Goal: Find specific page/section: Find specific page/section

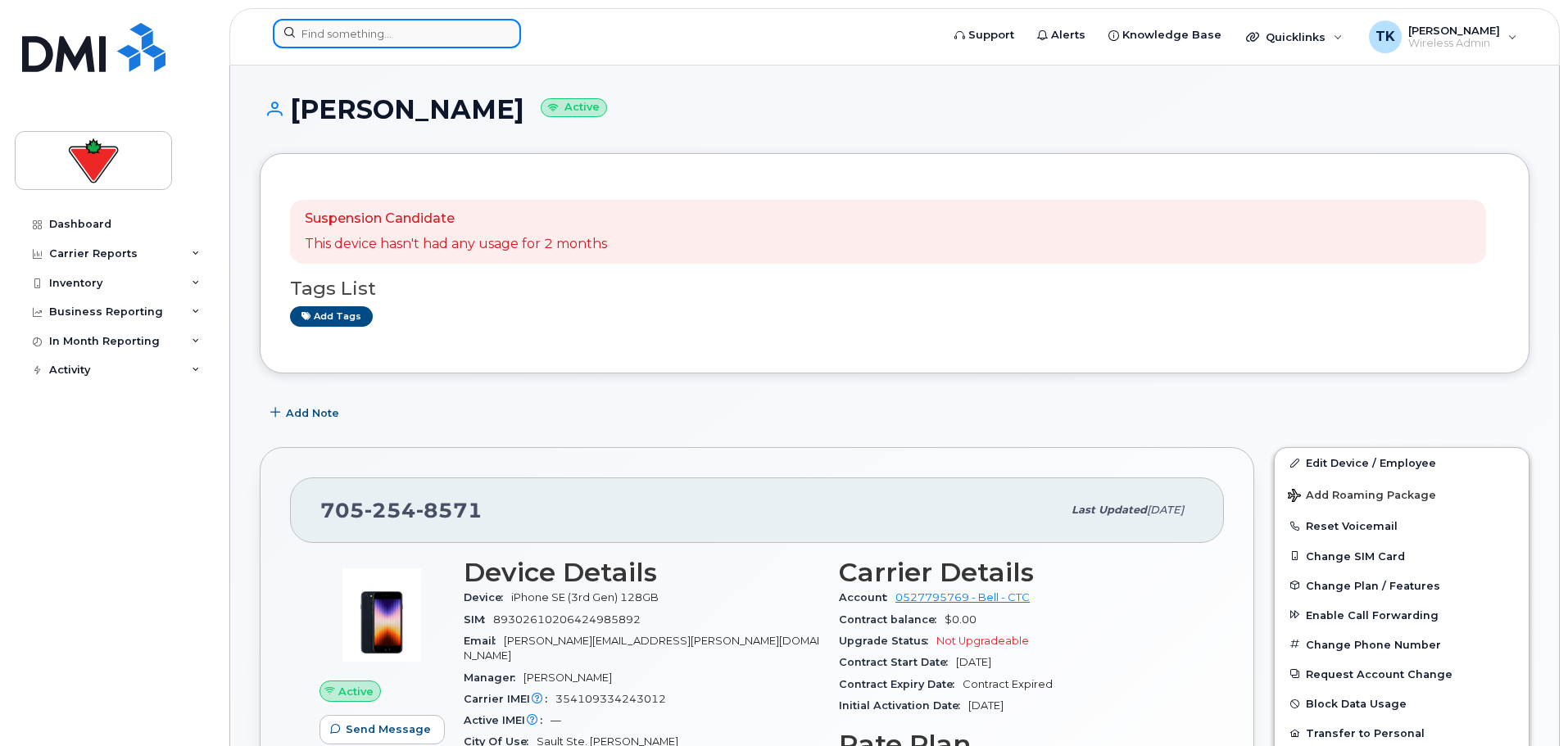
click at [390, 34] on input at bounding box center [397, 33] width 248 height 30
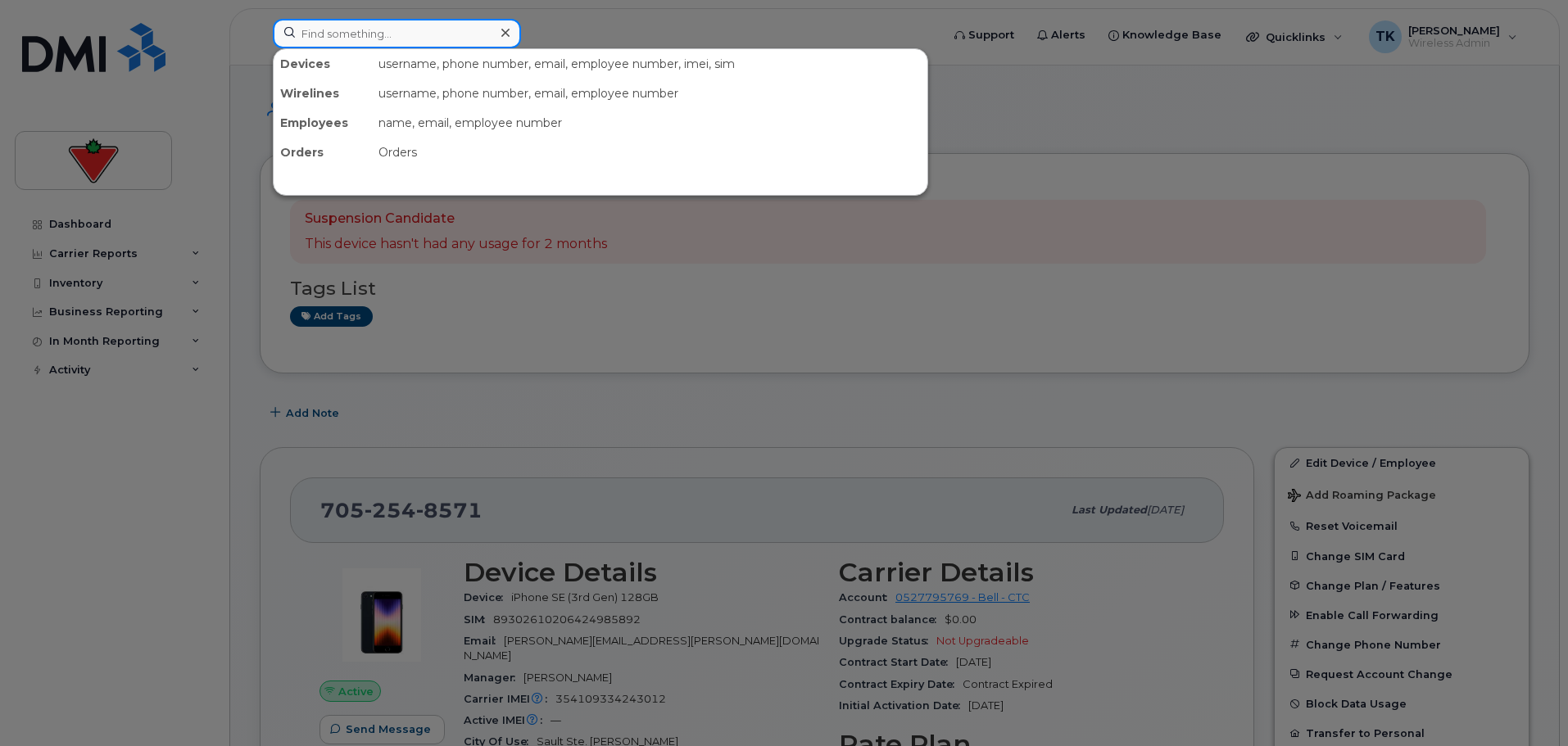
paste input "[PERSON_NAME]"
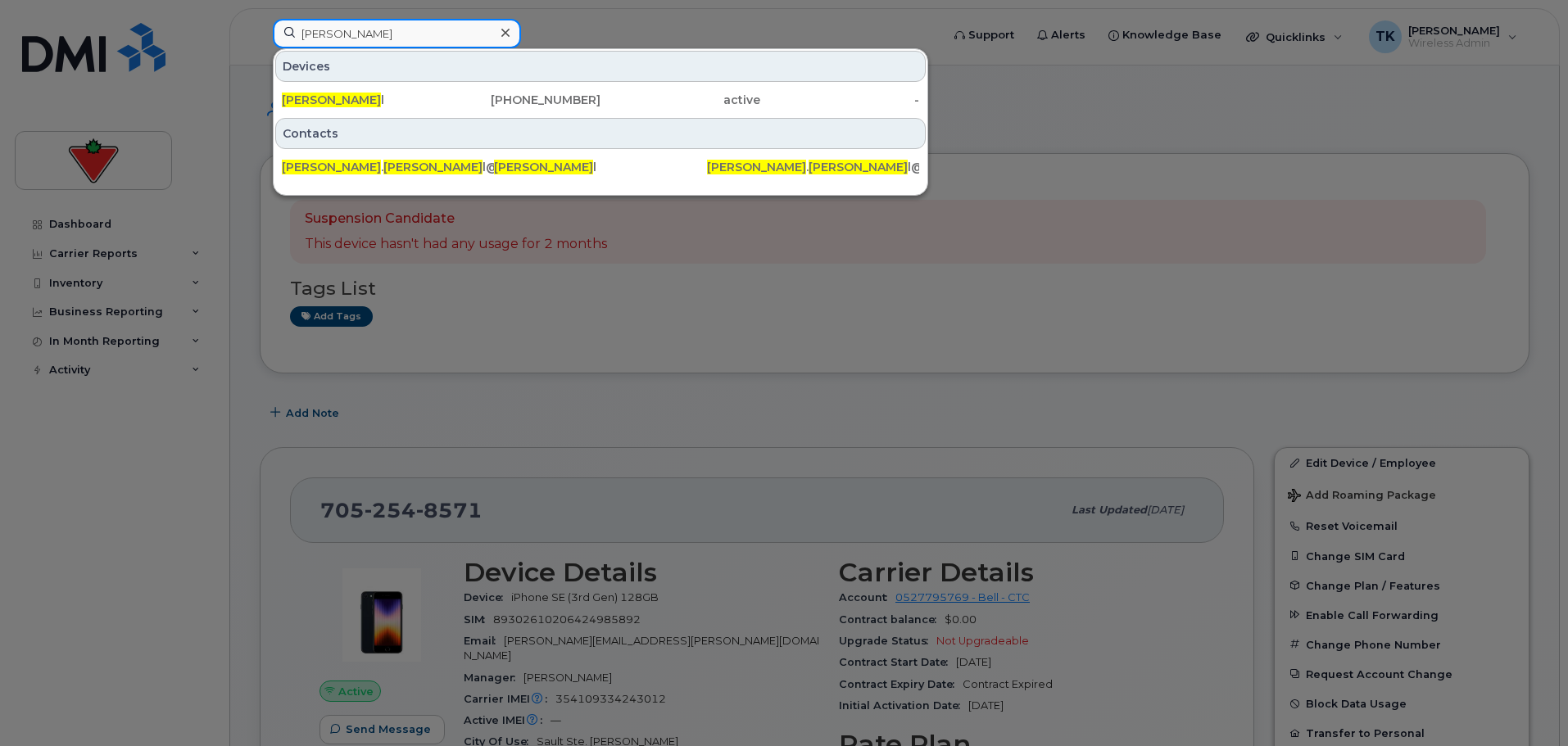
drag, startPoint x: 409, startPoint y: 35, endPoint x: 162, endPoint y: 14, distance: 247.9
click at [260, 19] on div "[PERSON_NAME] Devices [PERSON_NAME] l [PHONE_NUMBER] active - Contacts [PERSON_…" at bounding box center [601, 37] width 683 height 36
paste input "[PERSON_NAME]"
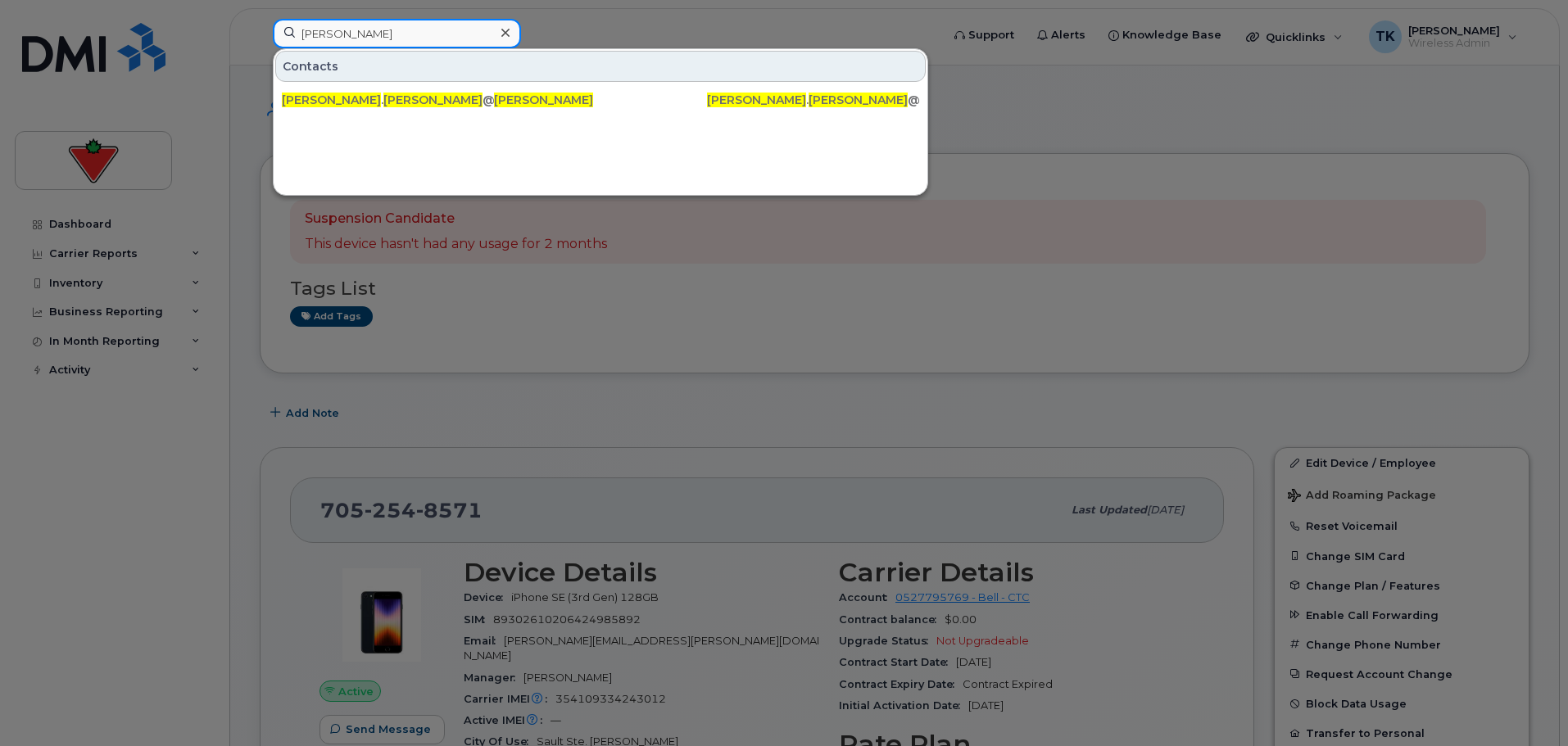
drag, startPoint x: 371, startPoint y: 28, endPoint x: 170, endPoint y: 32, distance: 201.0
click at [260, 32] on div "[PERSON_NAME] Contacts [PERSON_NAME] . [PERSON_NAME] @[DOMAIN_NAME] [PERSON_NAM…" at bounding box center [601, 37] width 683 height 36
paste input "[PERSON_NAME]"
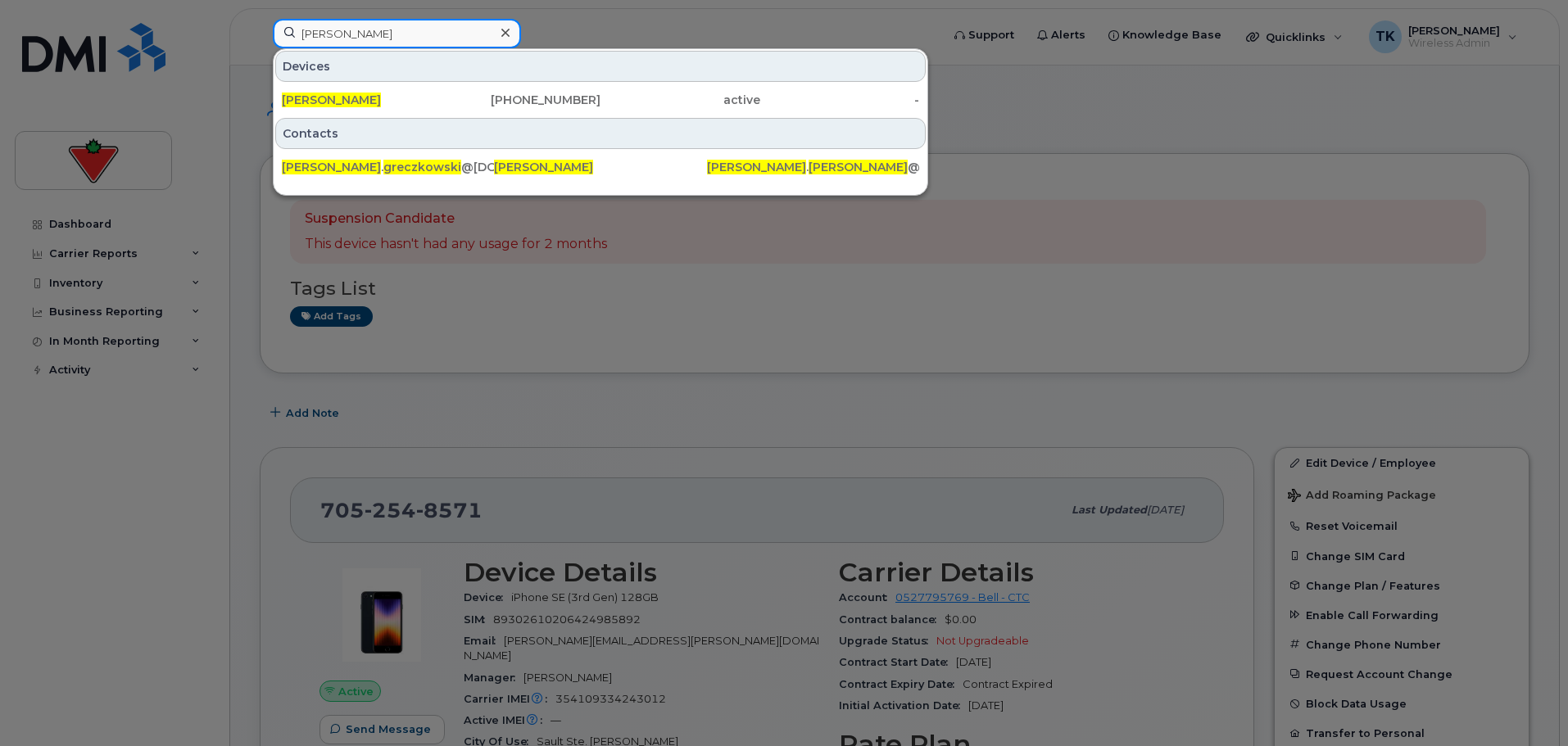
drag, startPoint x: 446, startPoint y: 35, endPoint x: 50, endPoint y: 32, distance: 396.0
click at [260, 32] on div "[PERSON_NAME] [PERSON_NAME] [PHONE_NUMBER] active - Contacts [PERSON_NAME] . [P…" at bounding box center [601, 37] width 683 height 36
paste input "[PERSON_NAME]"
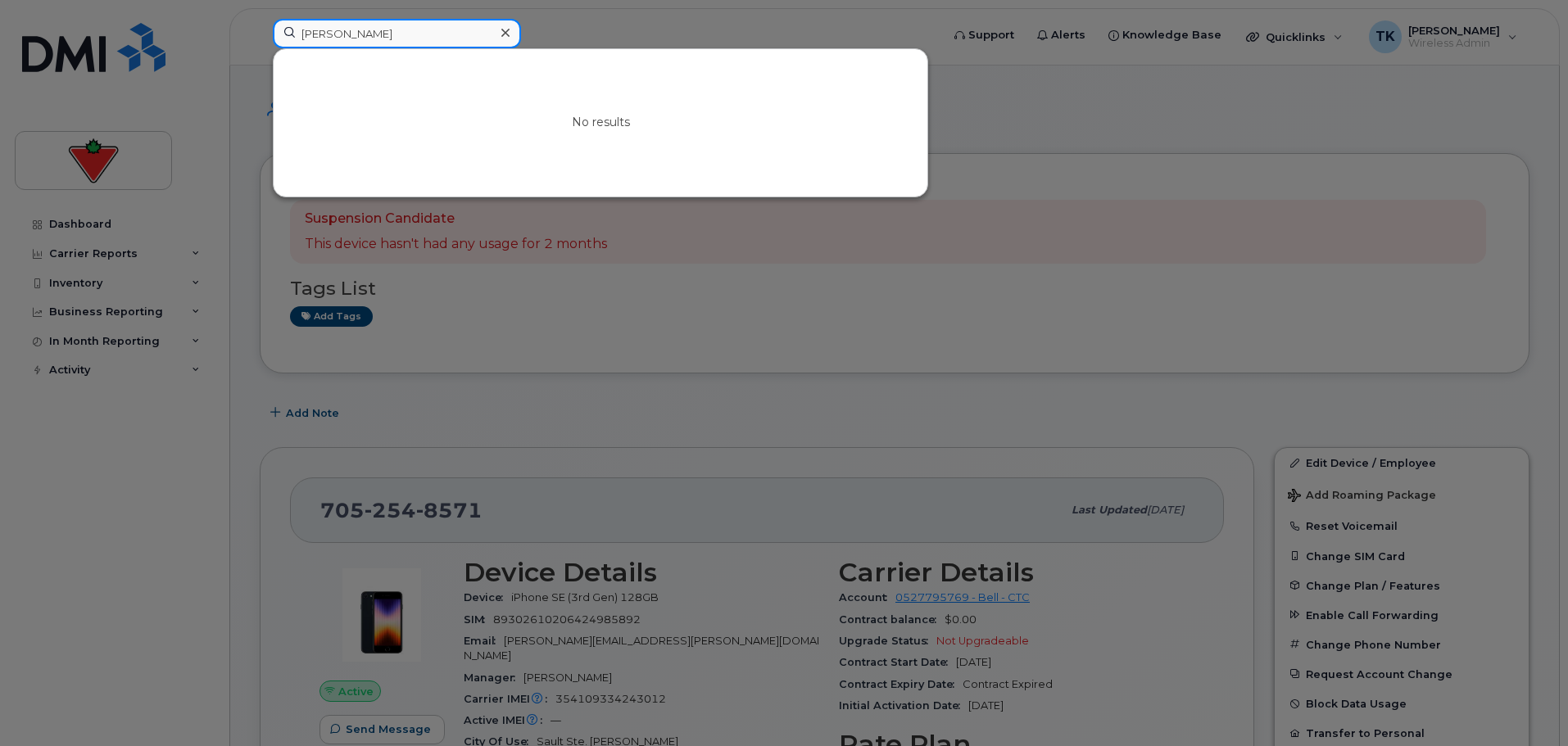
drag, startPoint x: 442, startPoint y: 26, endPoint x: 141, endPoint y: 34, distance: 301.1
click at [260, 34] on div "Sniazhana Babinich No results" at bounding box center [601, 37] width 683 height 36
paste input "[PERSON_NAME]"
drag, startPoint x: 369, startPoint y: 41, endPoint x: 130, endPoint y: 25, distance: 239.5
click at [260, 27] on div "[PERSON_NAME] No results" at bounding box center [601, 37] width 683 height 36
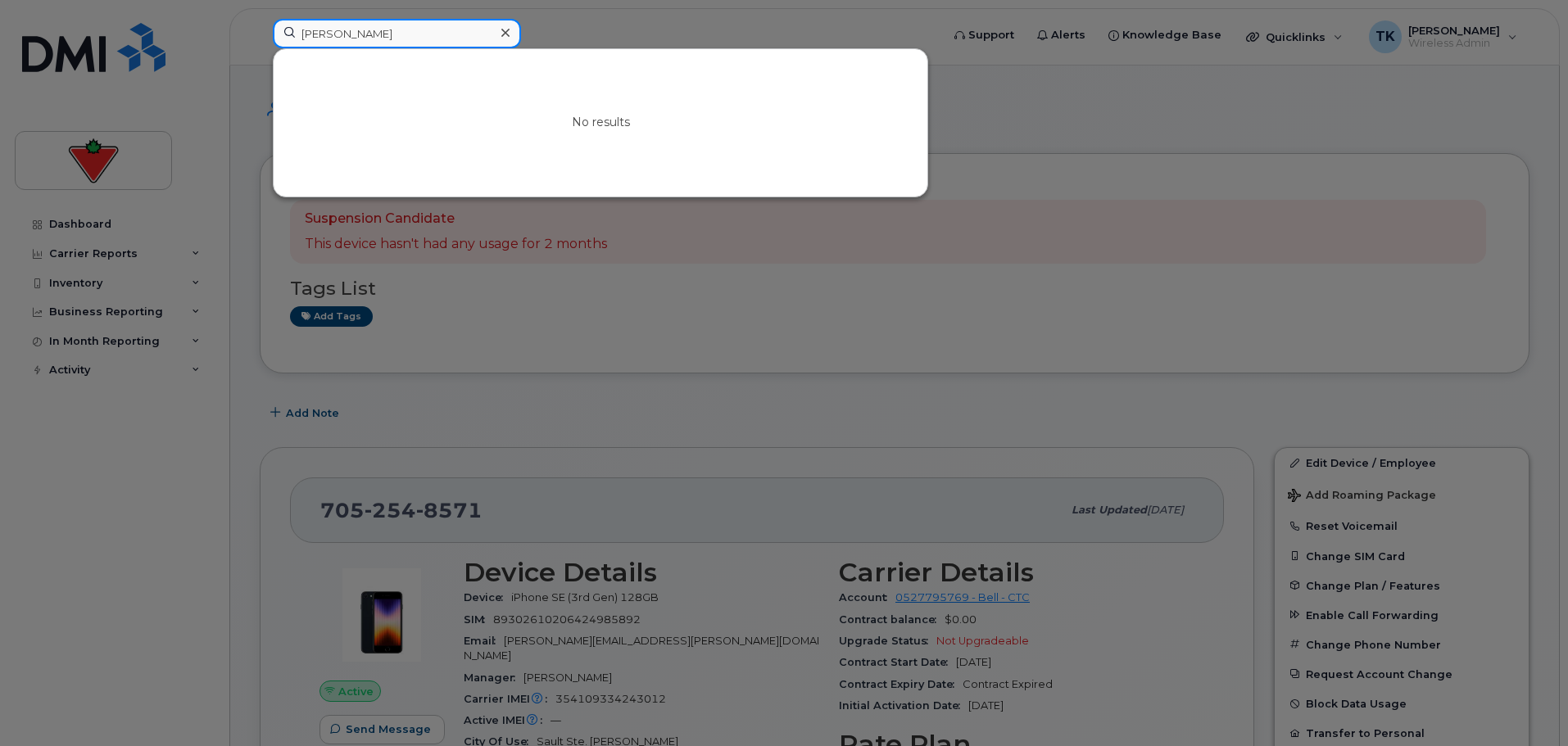
paste input "[PERSON_NAME]"
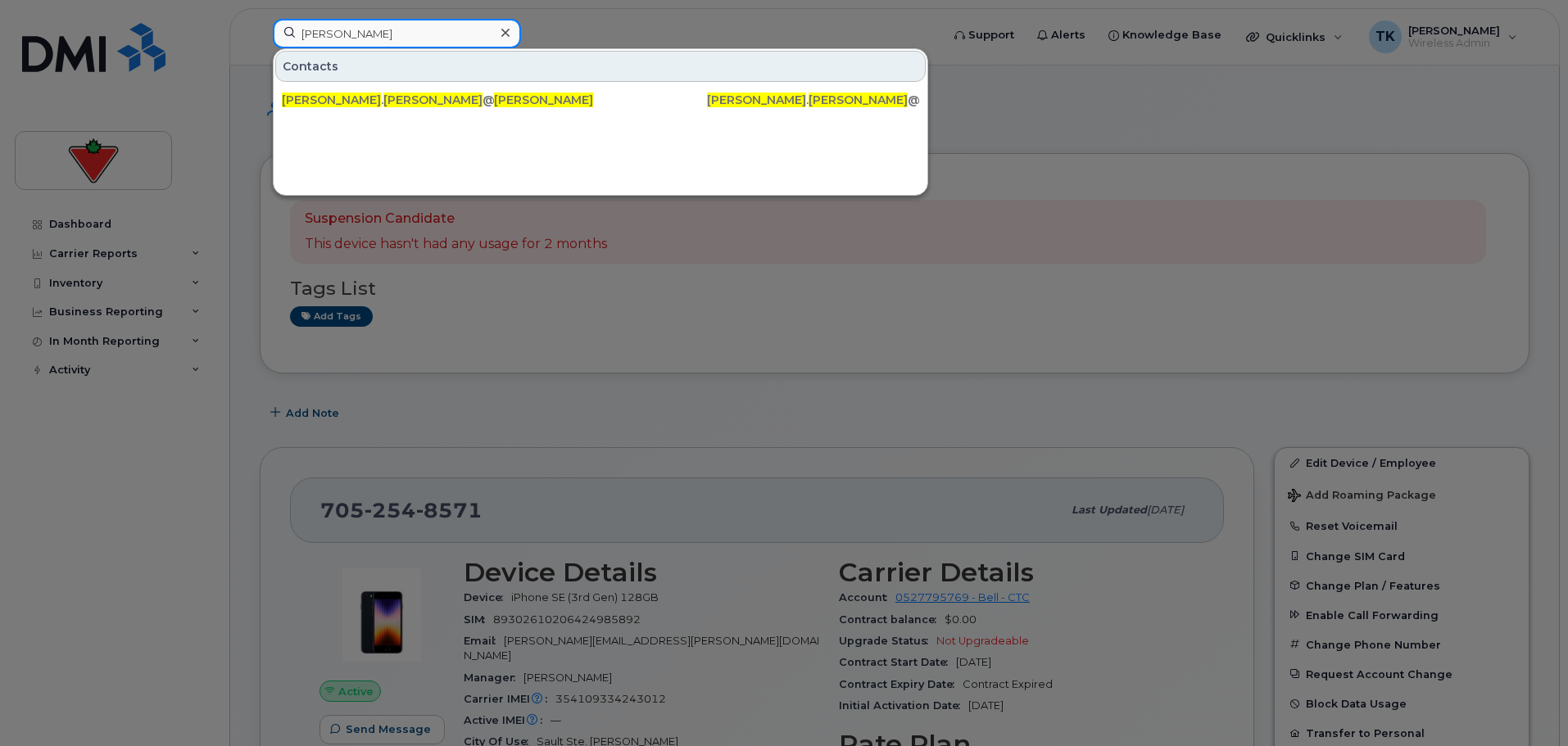
drag, startPoint x: 423, startPoint y: 37, endPoint x: 86, endPoint y: 20, distance: 337.4
click at [260, 20] on div "[PERSON_NAME] Contacts [PERSON_NAME] . [PERSON_NAME] @[DOMAIN_NAME] [PERSON_NAM…" at bounding box center [601, 37] width 683 height 36
paste input "[PERSON_NAME]"
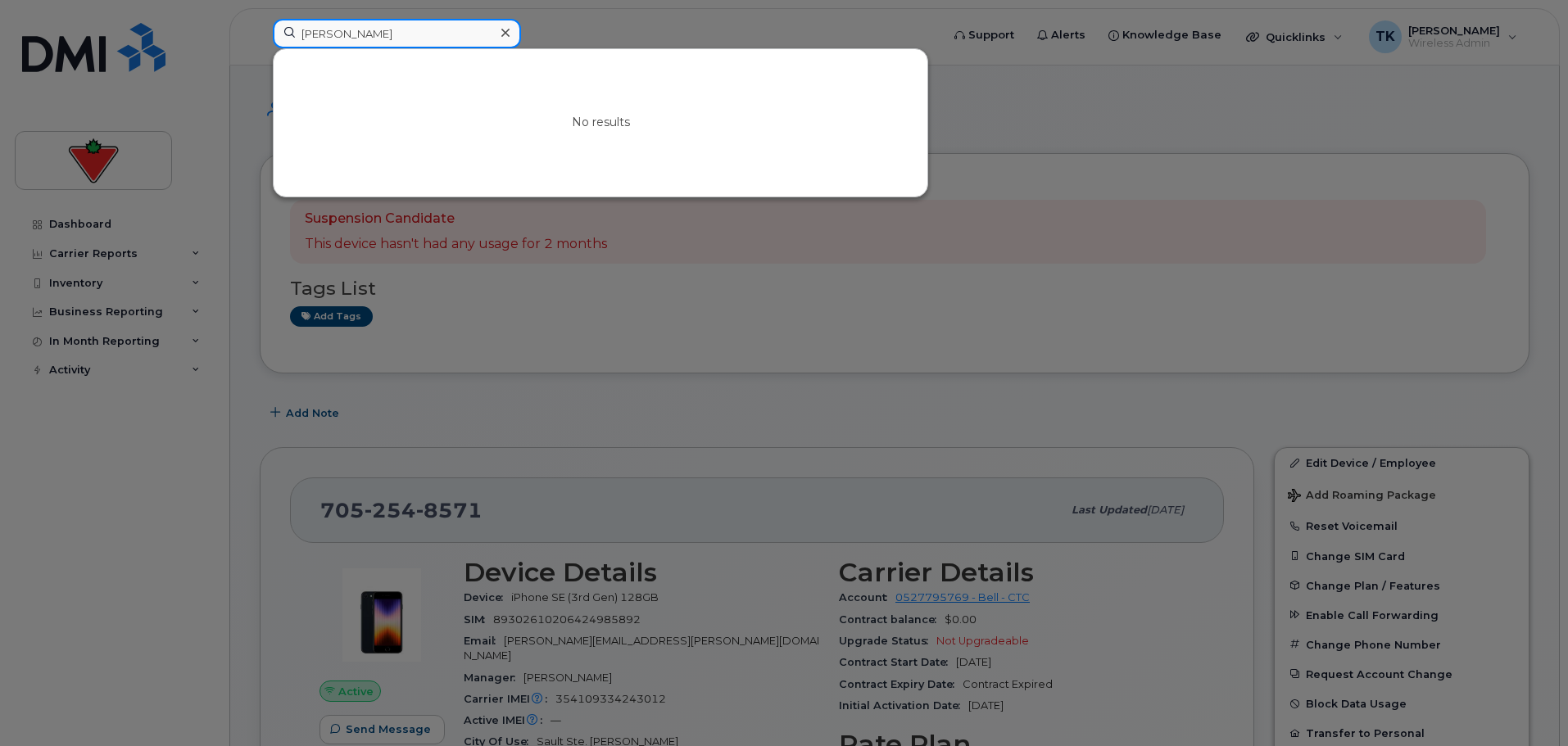
drag, startPoint x: 403, startPoint y: 33, endPoint x: 14, endPoint y: 32, distance: 389.0
click at [260, 32] on div "[PERSON_NAME] No results" at bounding box center [601, 37] width 683 height 36
paste input "[PERSON_NAME]"
drag, startPoint x: 431, startPoint y: 32, endPoint x: 125, endPoint y: 23, distance: 306.1
click at [260, 23] on div "[PERSON_NAME] No results" at bounding box center [601, 37] width 683 height 36
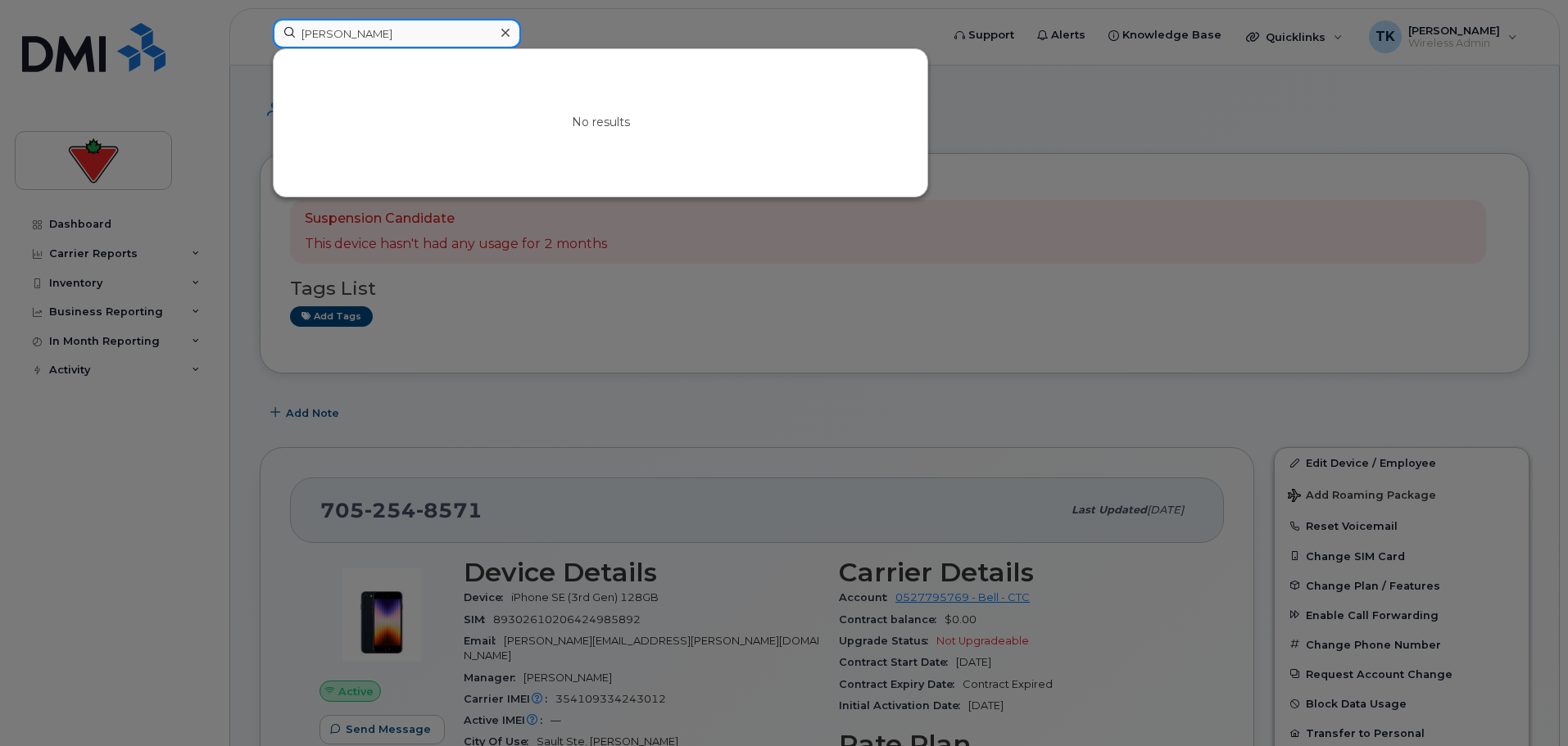
paste input "[PERSON_NAME]"
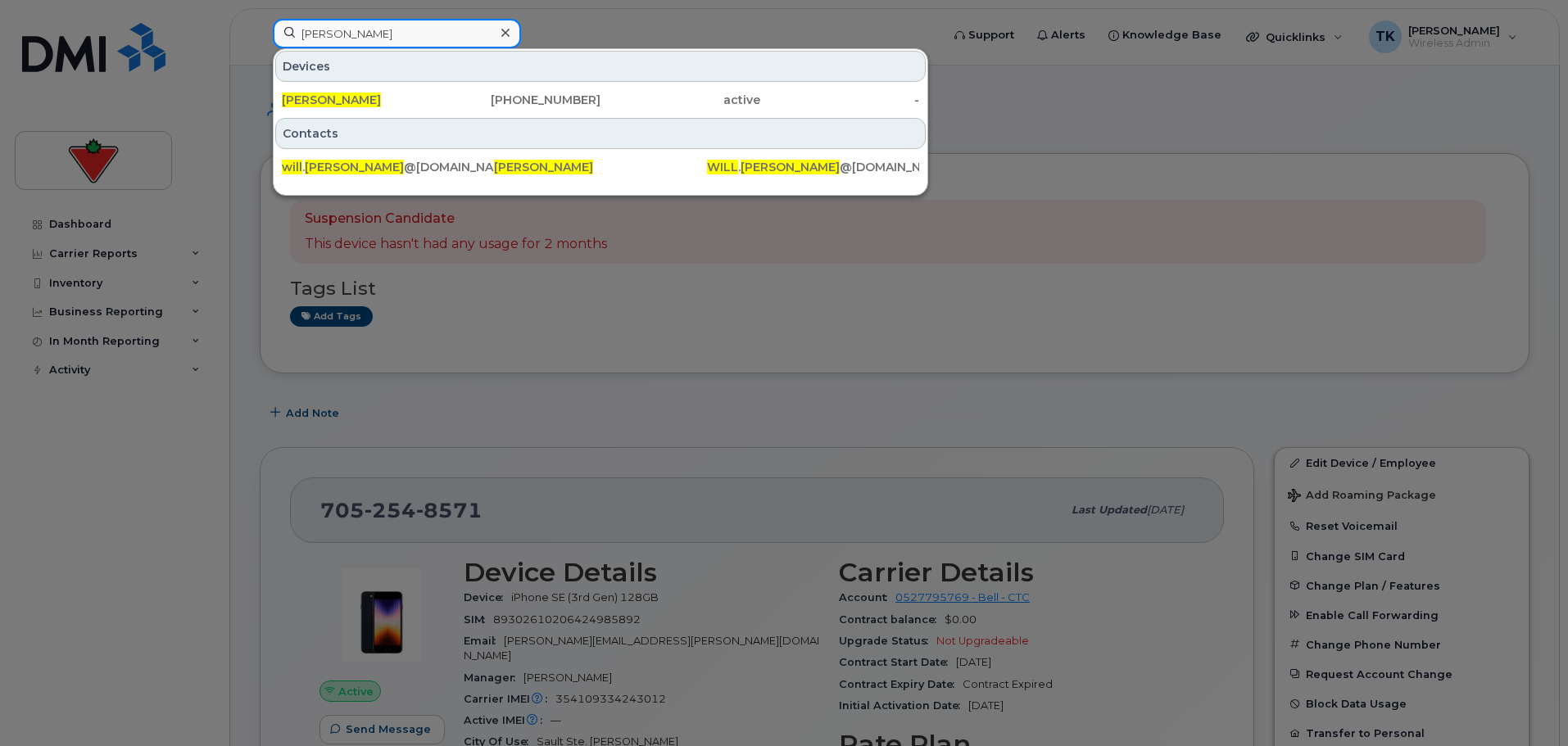
paste input "[PERSON_NAME]"
drag, startPoint x: 396, startPoint y: 29, endPoint x: 160, endPoint y: 28, distance: 236.0
click at [260, 29] on div "Selepiri [PERSON_NAME] [PERSON_NAME] [PHONE_NUMBER] active - Contacts will . [P…" at bounding box center [601, 37] width 683 height 36
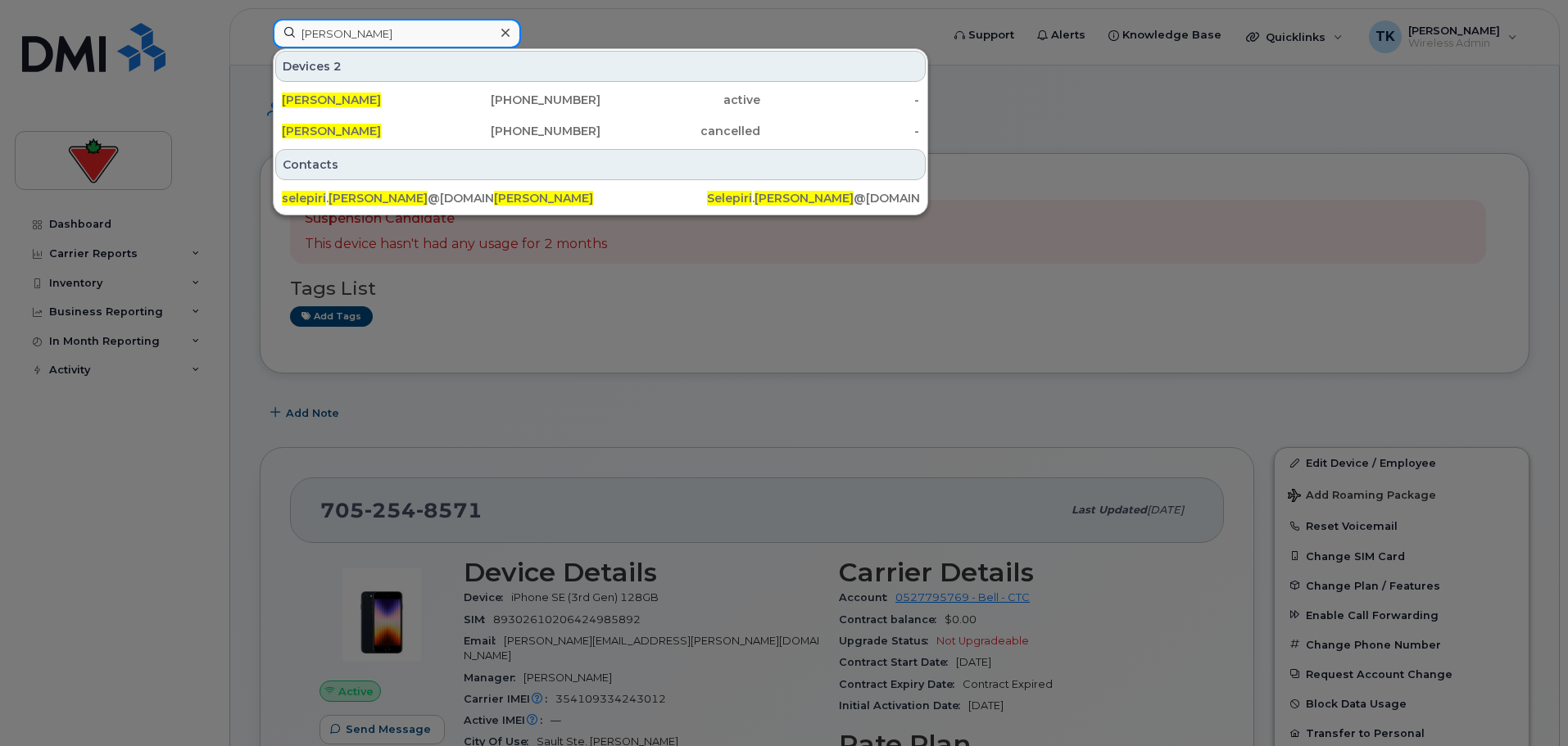
paste input "[PERSON_NAME]"
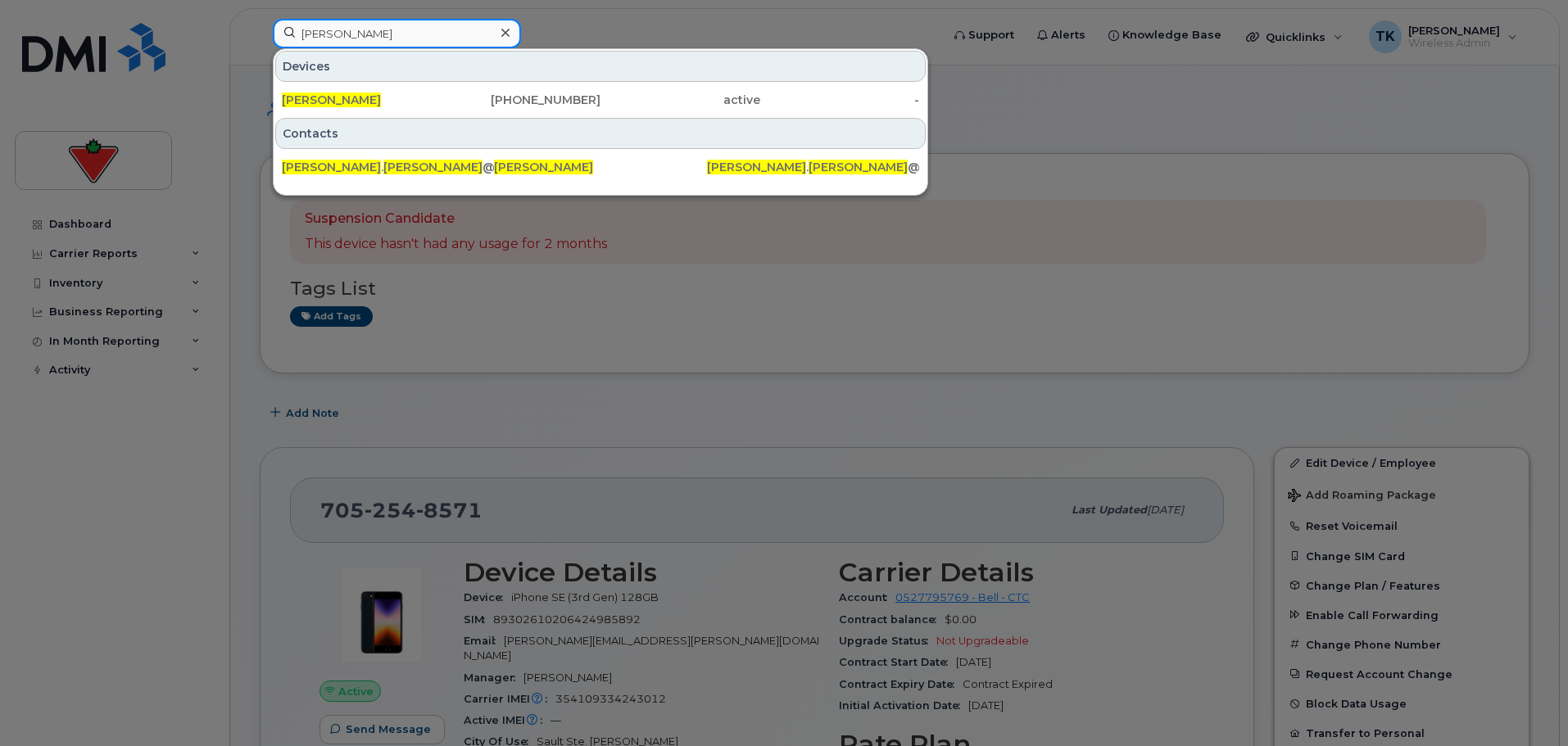
drag, startPoint x: 431, startPoint y: 43, endPoint x: 209, endPoint y: 48, distance: 222.1
click at [260, 49] on div "[PERSON_NAME] Devices [PERSON_NAME] [PHONE_NUMBER] active - Contacts [PERSON_NA…" at bounding box center [601, 37] width 683 height 36
paste input "[PERSON_NAME]"
drag, startPoint x: 415, startPoint y: 30, endPoint x: 223, endPoint y: 26, distance: 192.0
click at [260, 27] on div "[PERSON_NAME] Devices [PERSON_NAME] [PHONE_NUMBER] active - Contacts [PERSON_NA…" at bounding box center [601, 37] width 683 height 36
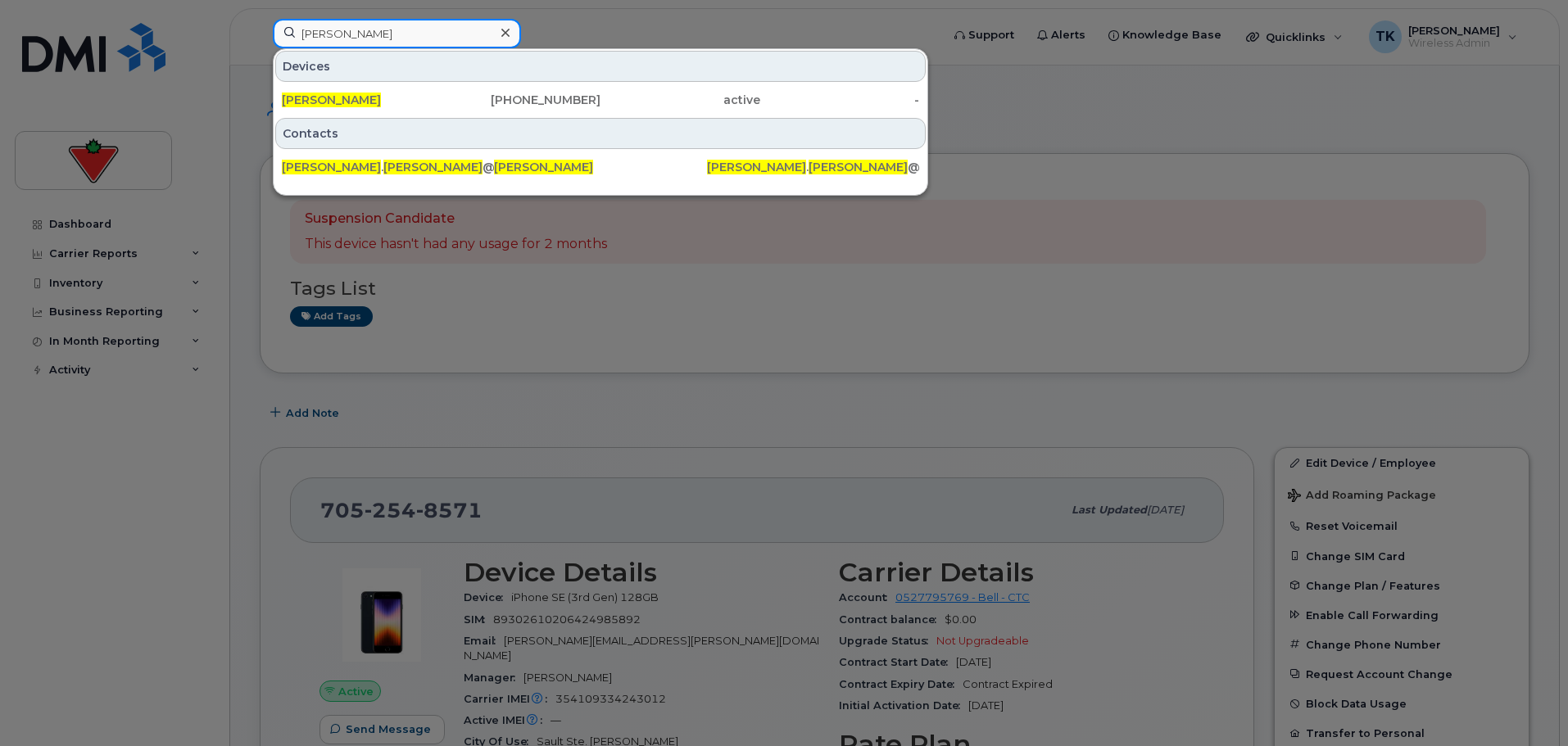
paste input "[PERSON_NAME]"
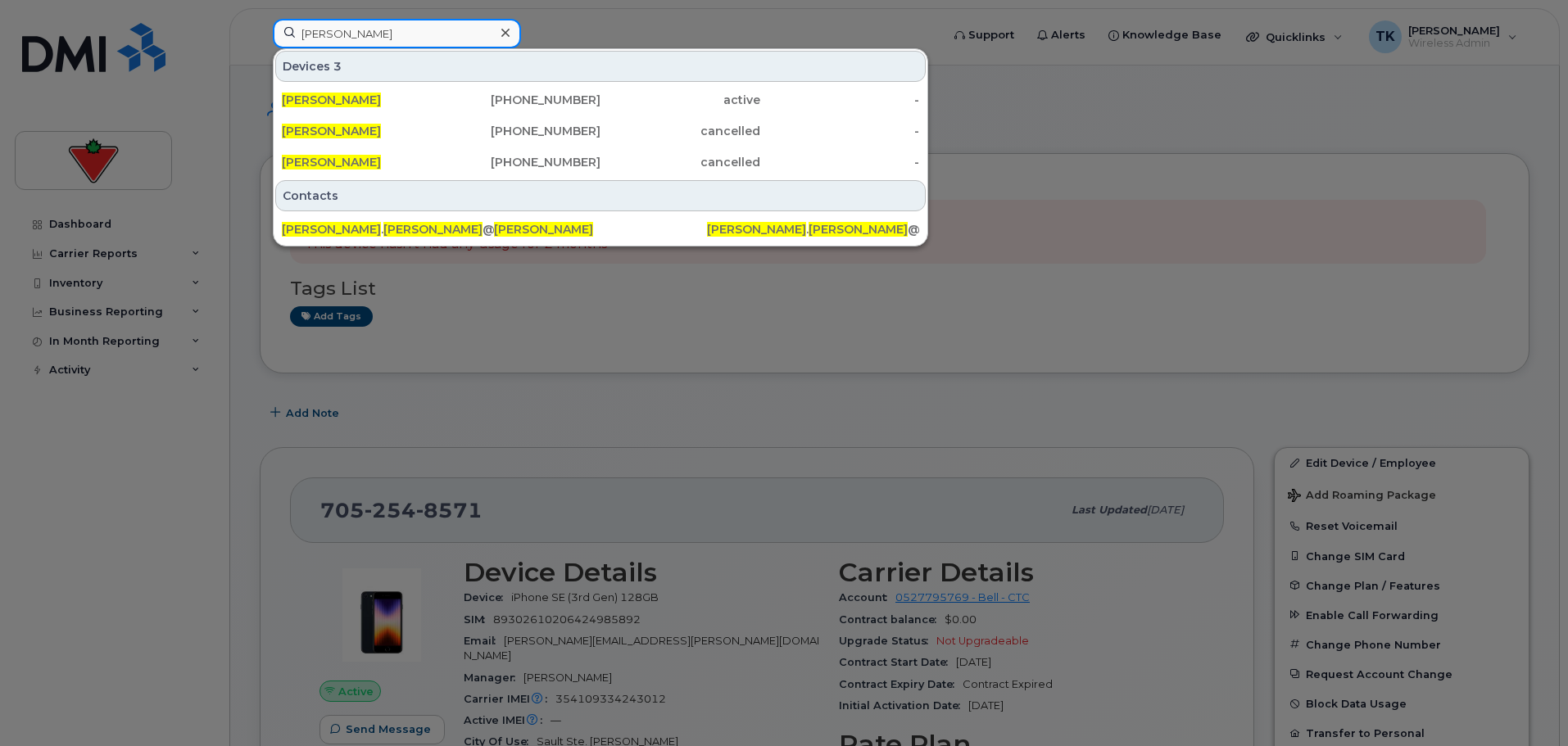
drag, startPoint x: 428, startPoint y: 41, endPoint x: 193, endPoint y: 11, distance: 236.9
click at [260, 19] on div "[PERSON_NAME] Devices 3 [PERSON_NAME] [PHONE_NUMBER] active - [PERSON_NAME] [PH…" at bounding box center [601, 37] width 683 height 36
paste input "[PERSON_NAME]"
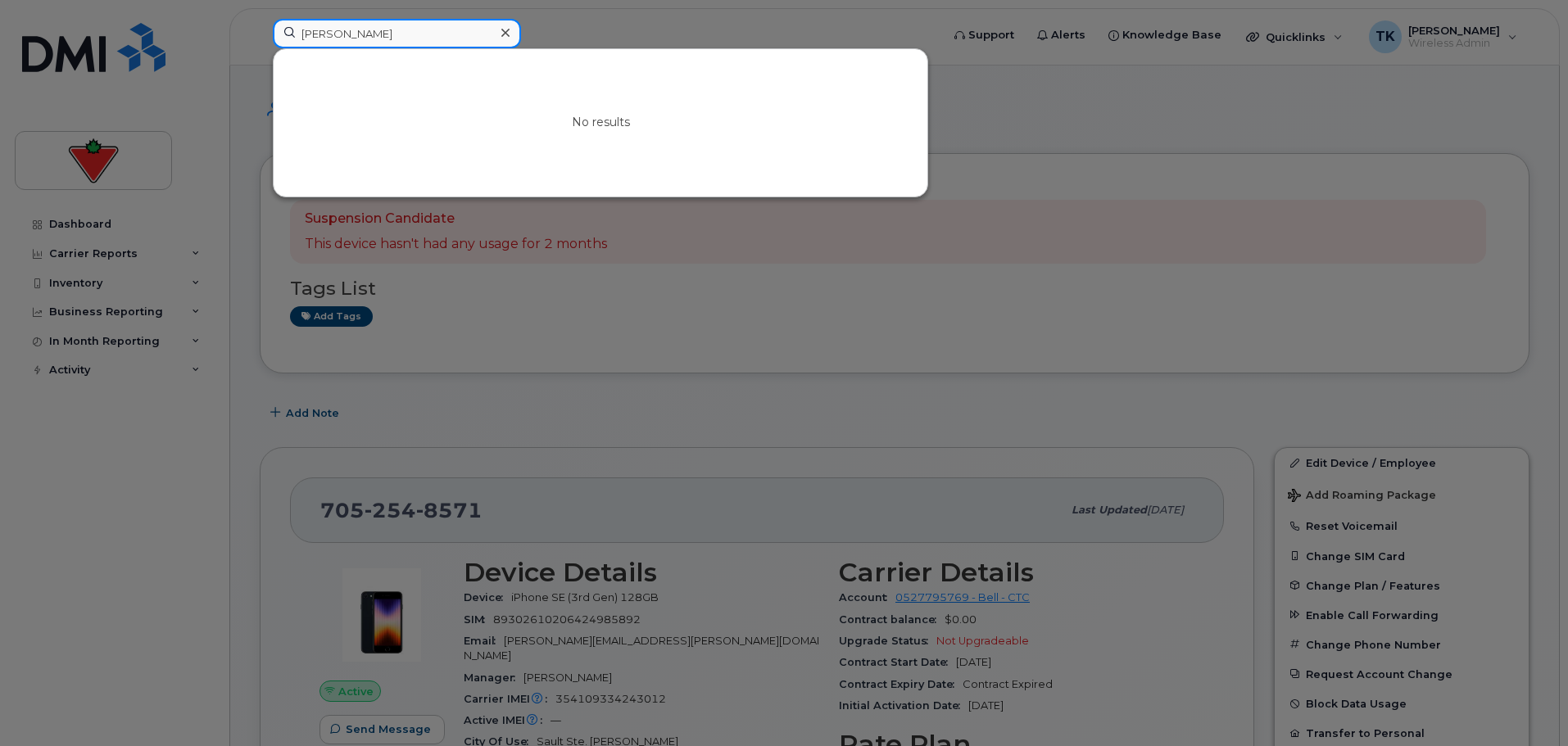
drag, startPoint x: 386, startPoint y: 35, endPoint x: 123, endPoint y: 28, distance: 263.1
click at [260, 29] on div "[PERSON_NAME] No results" at bounding box center [601, 37] width 683 height 36
paste input "[PERSON_NAME]"
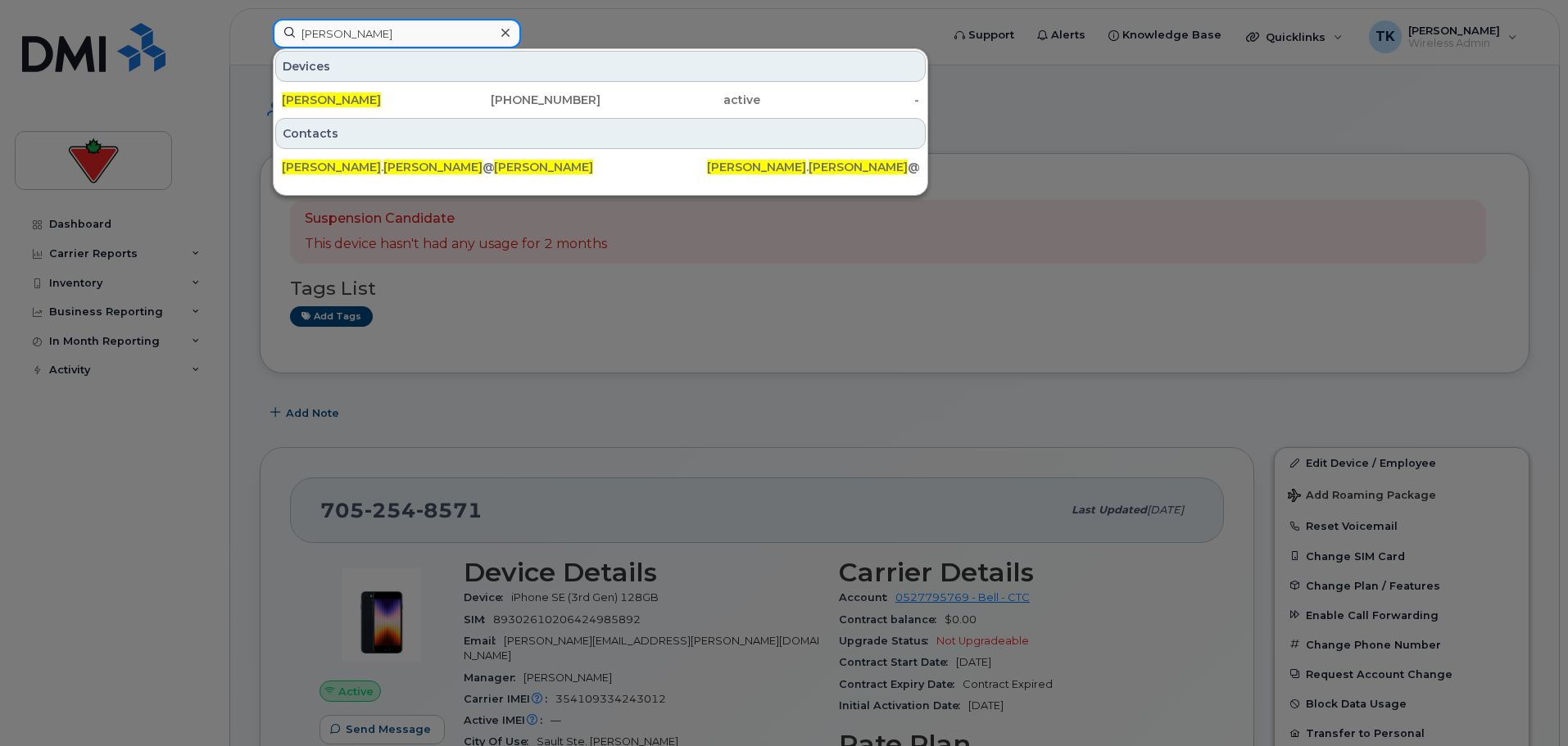
drag, startPoint x: 384, startPoint y: 28, endPoint x: 221, endPoint y: -17, distance: 169.1
paste input "Ievgenii Onyshchenk"
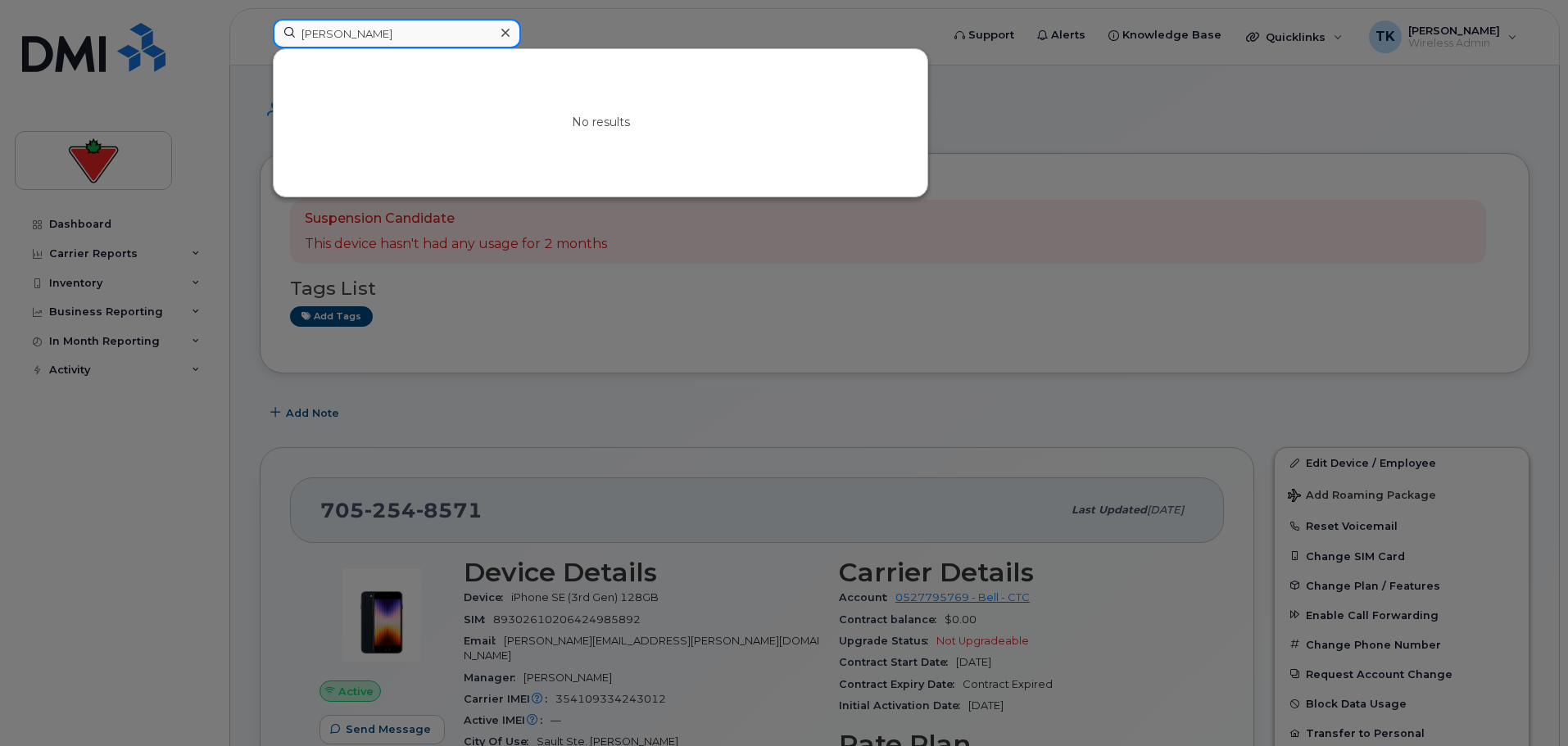
drag, startPoint x: 450, startPoint y: 24, endPoint x: 150, endPoint y: 24, distance: 300.0
click at [260, 24] on div "[PERSON_NAME] No results" at bounding box center [601, 37] width 683 height 36
paste input "[PERSON_NAME]"
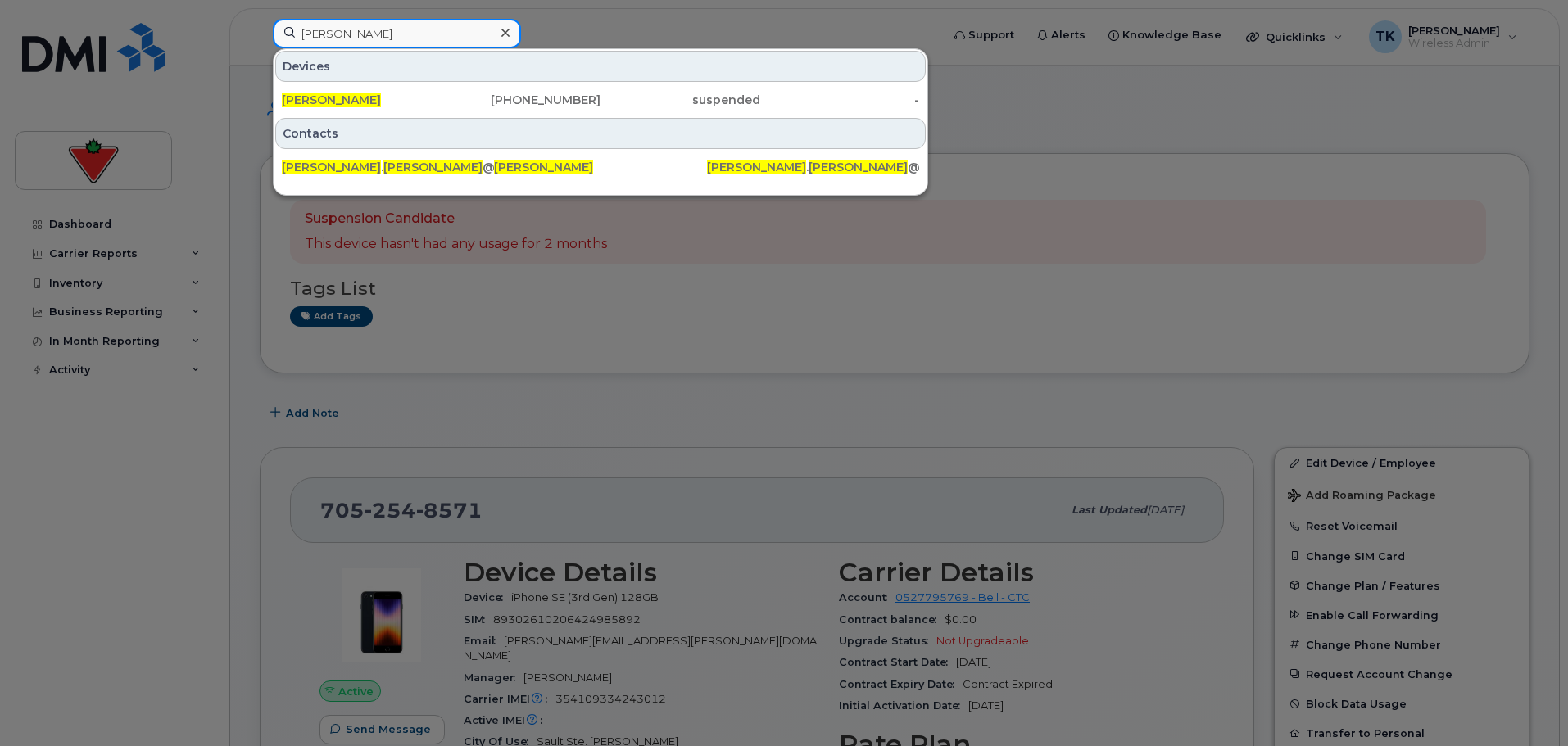
drag, startPoint x: 401, startPoint y: 42, endPoint x: 206, endPoint y: 17, distance: 196.6
click at [260, 19] on div "[PERSON_NAME] Devices [PERSON_NAME] [PHONE_NUMBER] suspended - Contacts [PERSON…" at bounding box center [601, 37] width 683 height 36
paste input "[PERSON_NAME]"
drag, startPoint x: 338, startPoint y: 37, endPoint x: 141, endPoint y: 11, distance: 198.7
click at [260, 19] on div "[PERSON_NAME] Devices [PERSON_NAME] [PHONE_NUMBER] suspended - Contacts doni . …" at bounding box center [601, 37] width 683 height 36
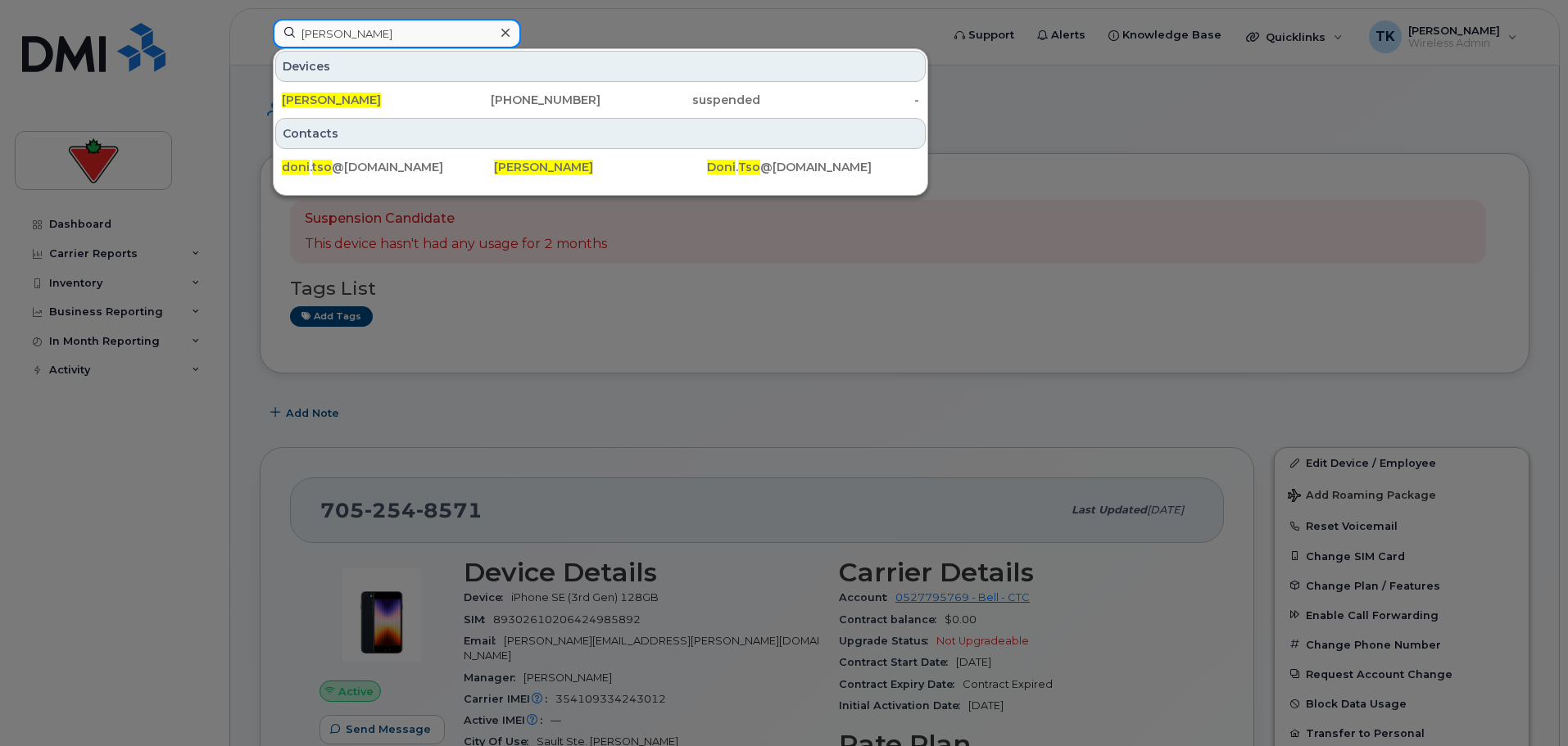
paste input "[PERSON_NAME]"
drag, startPoint x: 405, startPoint y: 28, endPoint x: 68, endPoint y: 27, distance: 337.0
click at [260, 28] on div "[PERSON_NAME] Devices [PERSON_NAME] [PHONE_NUMBER] active - Contacts [PERSON_NA…" at bounding box center [601, 37] width 683 height 36
paste input "[PERSON_NAME]"
drag, startPoint x: 402, startPoint y: 33, endPoint x: 3, endPoint y: -18, distance: 402.2
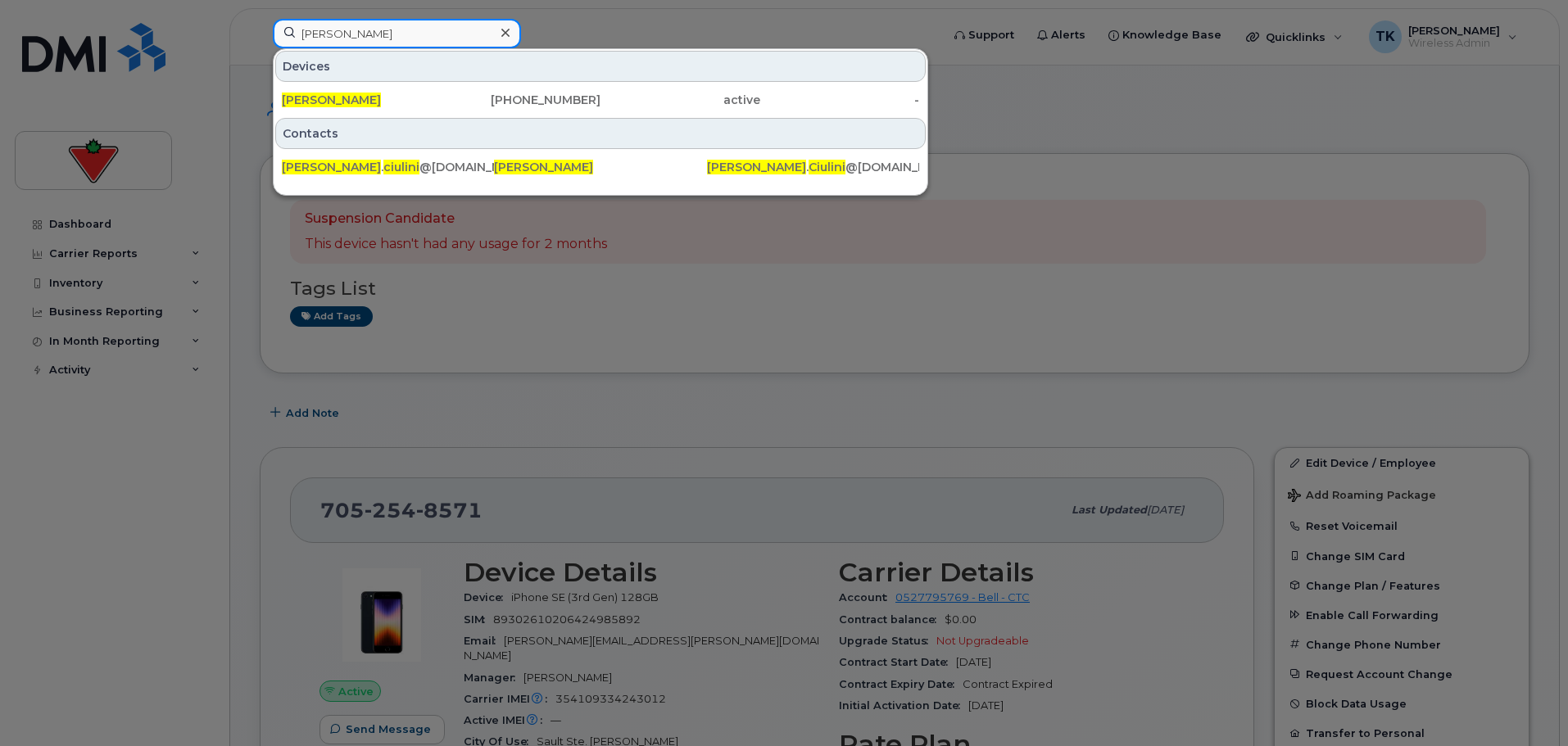
paste input "[PERSON_NAME]"
drag, startPoint x: 381, startPoint y: 33, endPoint x: 217, endPoint y: 32, distance: 164.0
click at [260, 32] on div "[PERSON_NAME] [PERSON_NAME] [PHONE_NUMBER] cancelled - Contacts ayaz . [PERSON_…" at bounding box center [601, 37] width 683 height 36
paste input "[PERSON_NAME]"
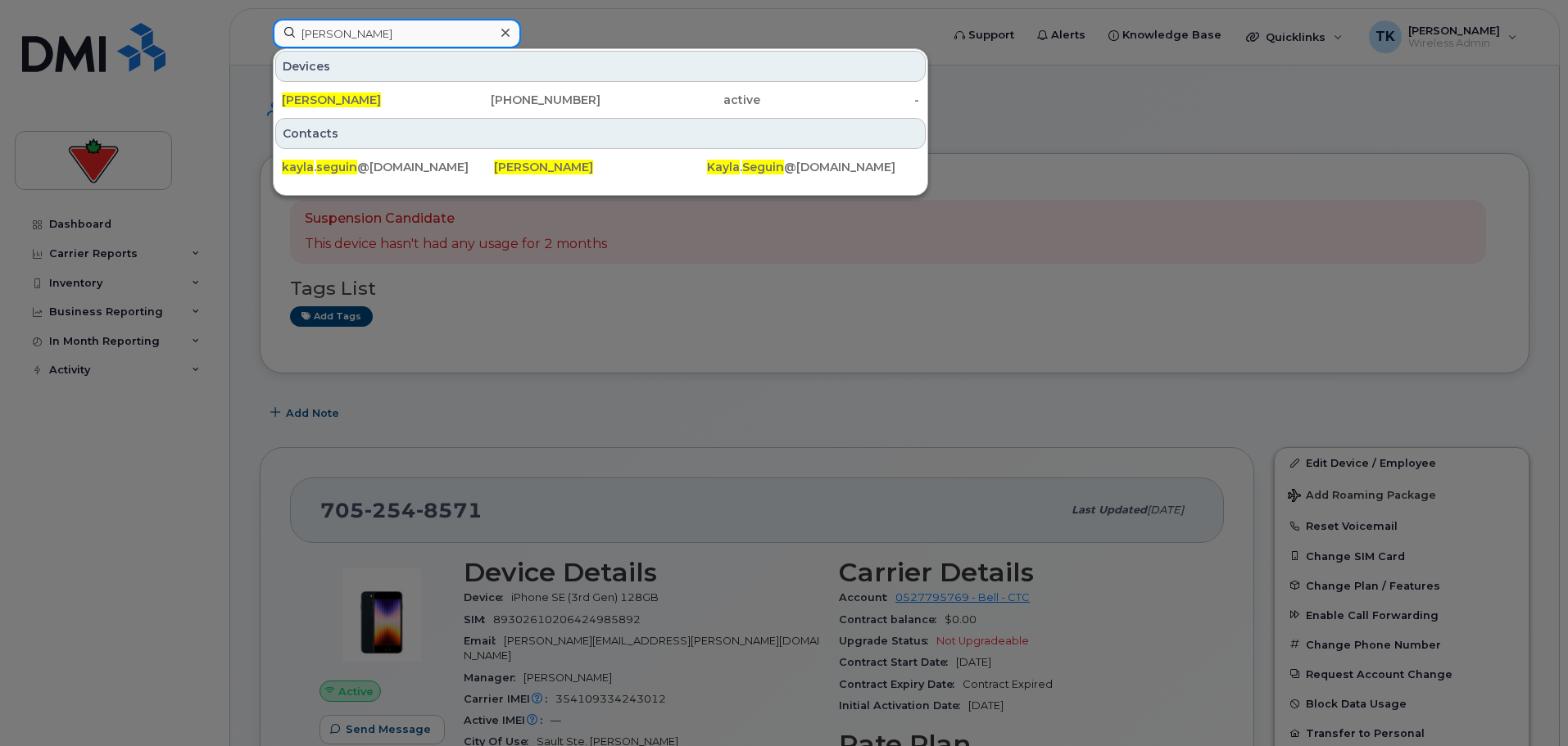
drag, startPoint x: 372, startPoint y: 33, endPoint x: 237, endPoint y: 23, distance: 135.4
click at [266, 25] on div "[PERSON_NAME] Devices [PERSON_NAME] [PHONE_NUMBER] active - Contacts [PERSON_NA…" at bounding box center [601, 37] width 683 height 36
paste input "[PERSON_NAME]"
drag, startPoint x: 421, startPoint y: 40, endPoint x: 203, endPoint y: 25, distance: 218.5
click at [260, 25] on div "[PERSON_NAME] [PERSON_NAME] [PHONE_NUMBER] active - Contacts kayla . [PERSON_NA…" at bounding box center [601, 37] width 683 height 36
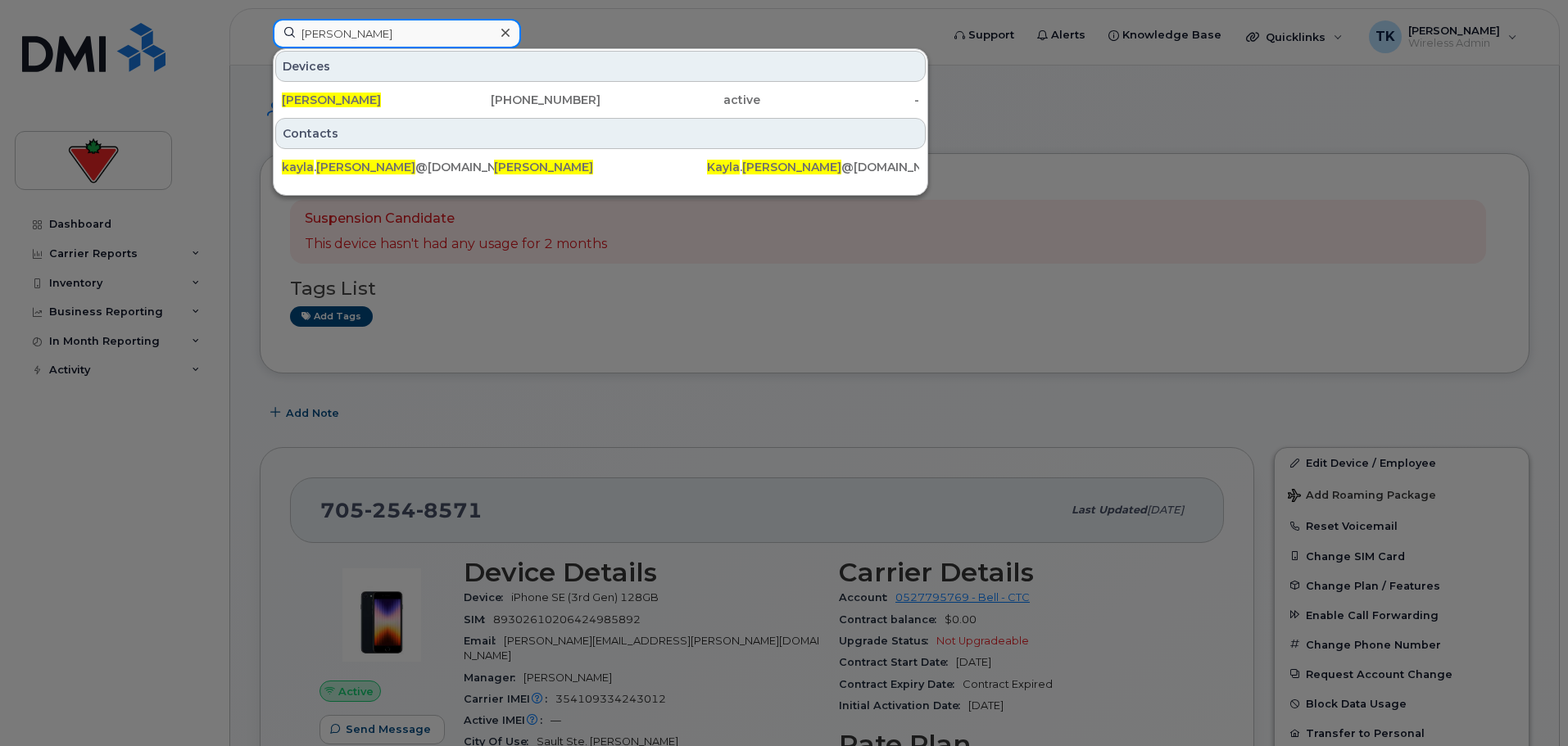
paste input "[PERSON_NAME]"
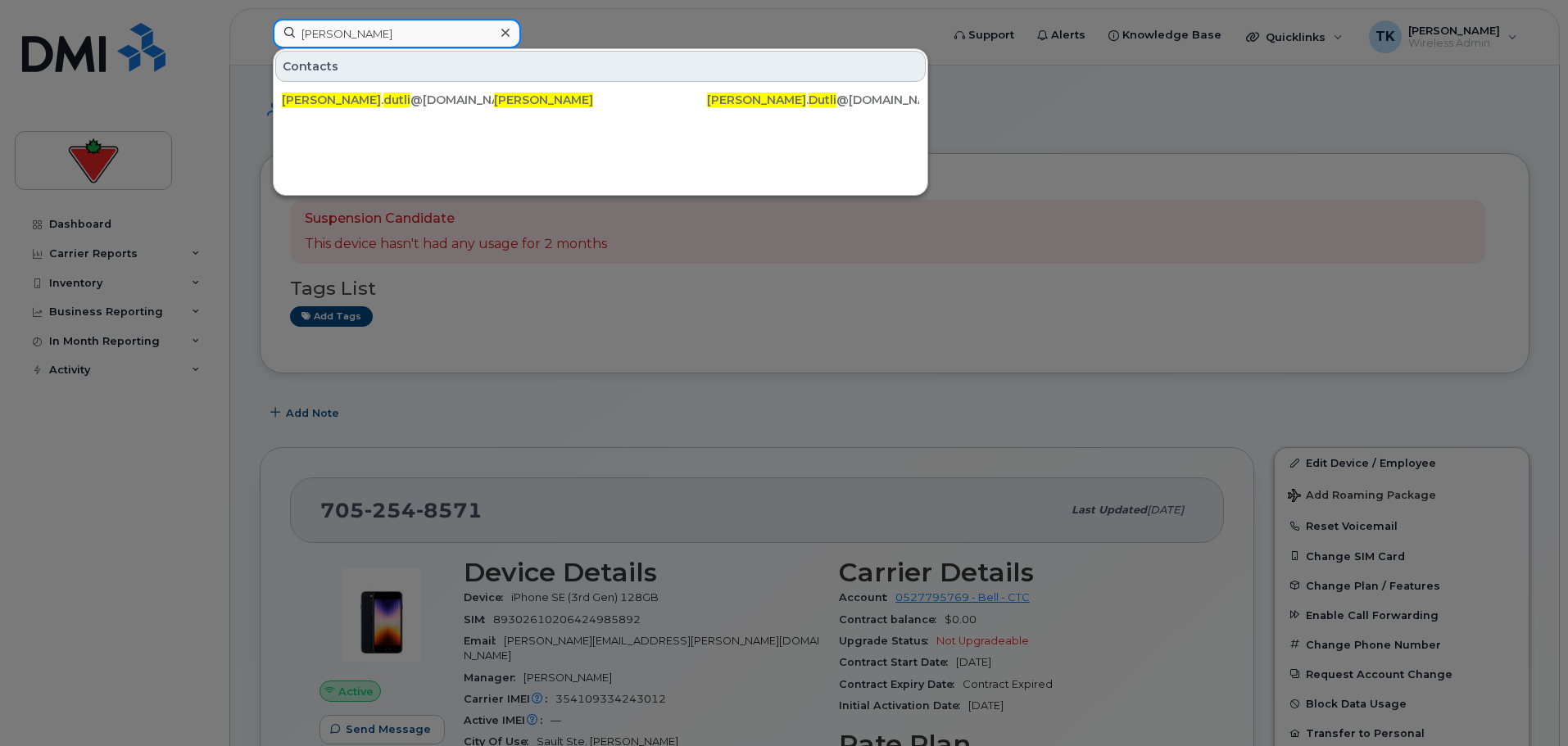
drag, startPoint x: 366, startPoint y: 37, endPoint x: 158, endPoint y: 36, distance: 208.0
click at [260, 36] on div "[PERSON_NAME] Contacts [PERSON_NAME] . dutli @[DOMAIN_NAME] [PERSON_NAME] [PERS…" at bounding box center [601, 37] width 683 height 36
paste input "[PERSON_NAME]"
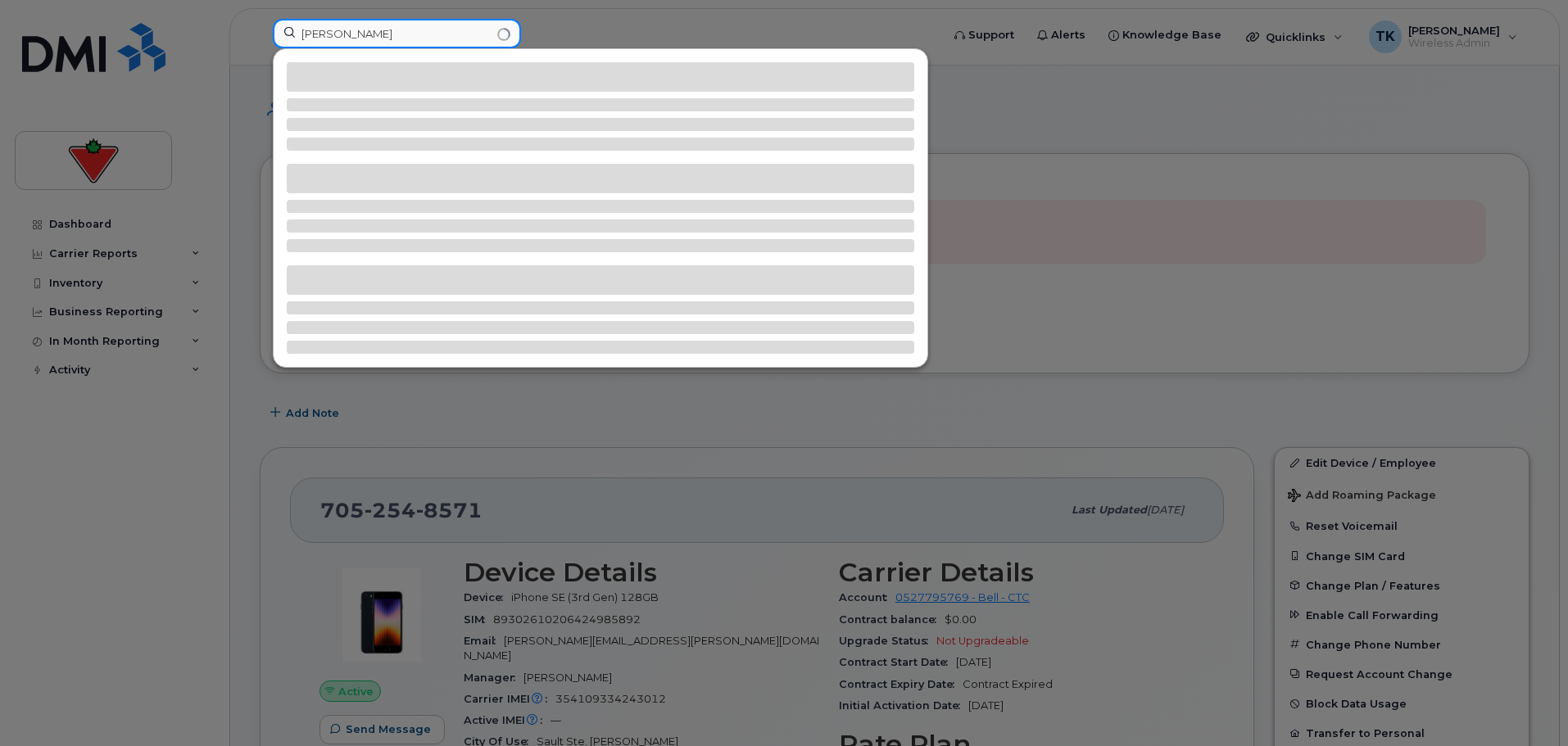
type input "[PERSON_NAME]"
click at [442, 41] on input "[PERSON_NAME]" at bounding box center [397, 33] width 248 height 30
